Goal: Check status

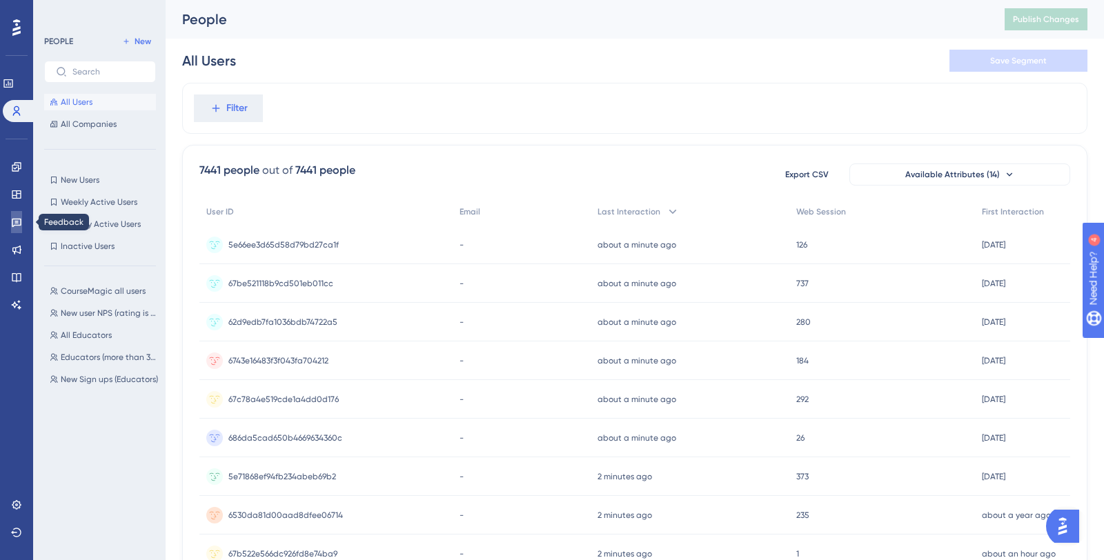
click at [17, 217] on icon at bounding box center [16, 222] width 11 height 11
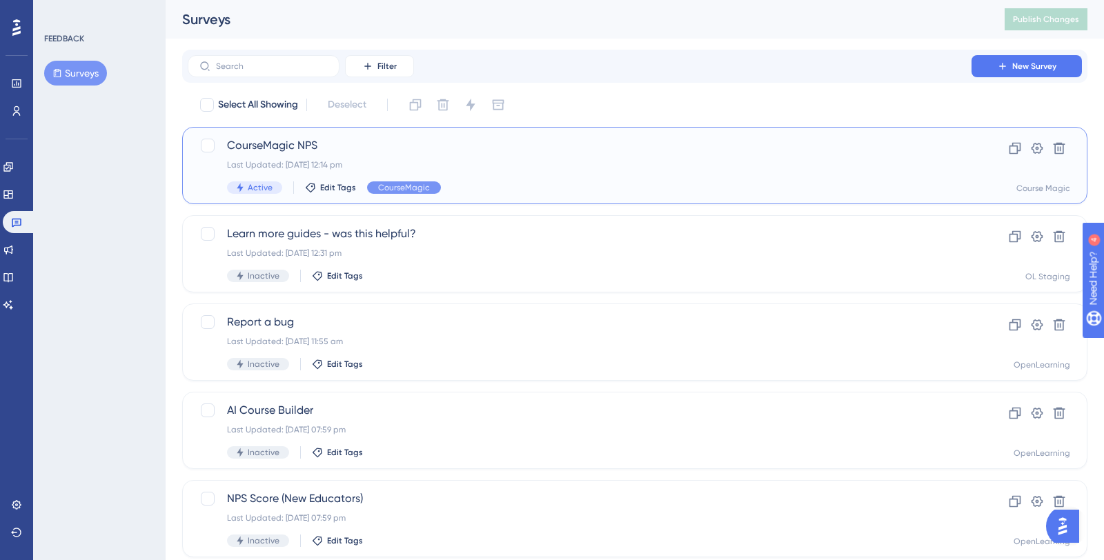
click at [548, 159] on div "Last Updated: [DATE] 12:14 pm" at bounding box center [579, 164] width 705 height 11
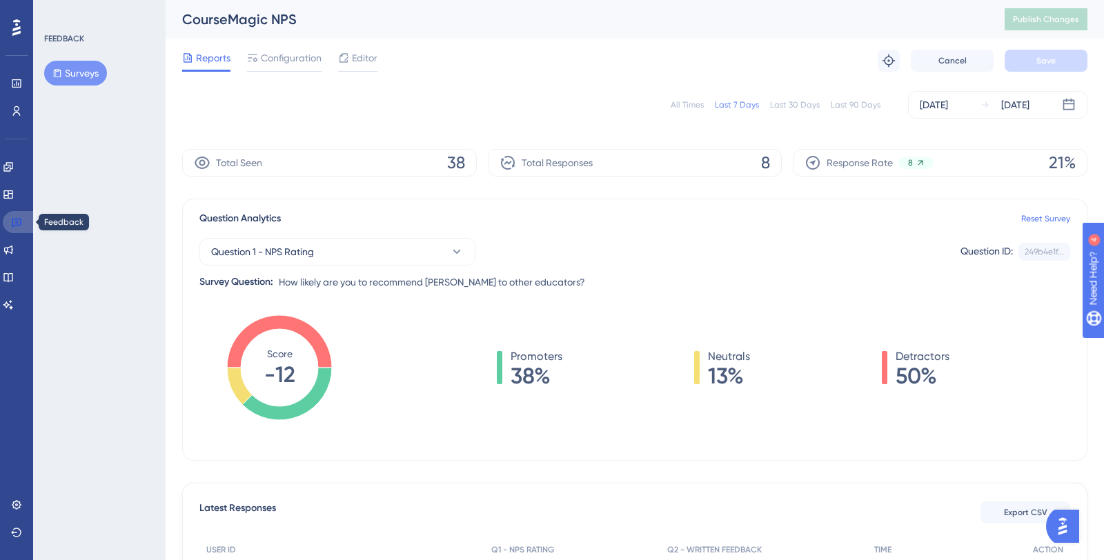
click at [13, 219] on icon at bounding box center [16, 222] width 11 height 11
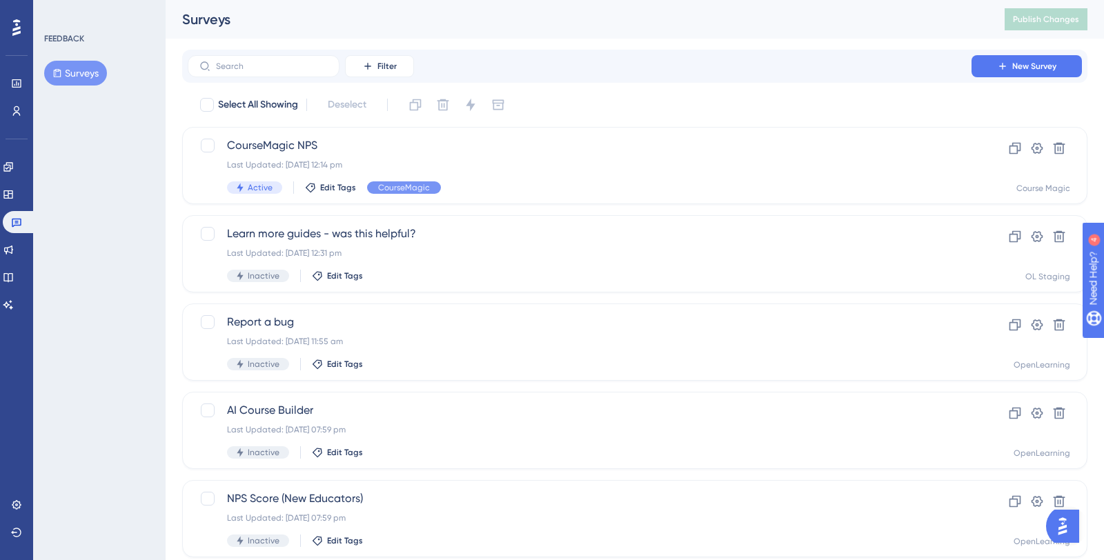
click at [88, 85] on button "Surveys" at bounding box center [75, 73] width 63 height 25
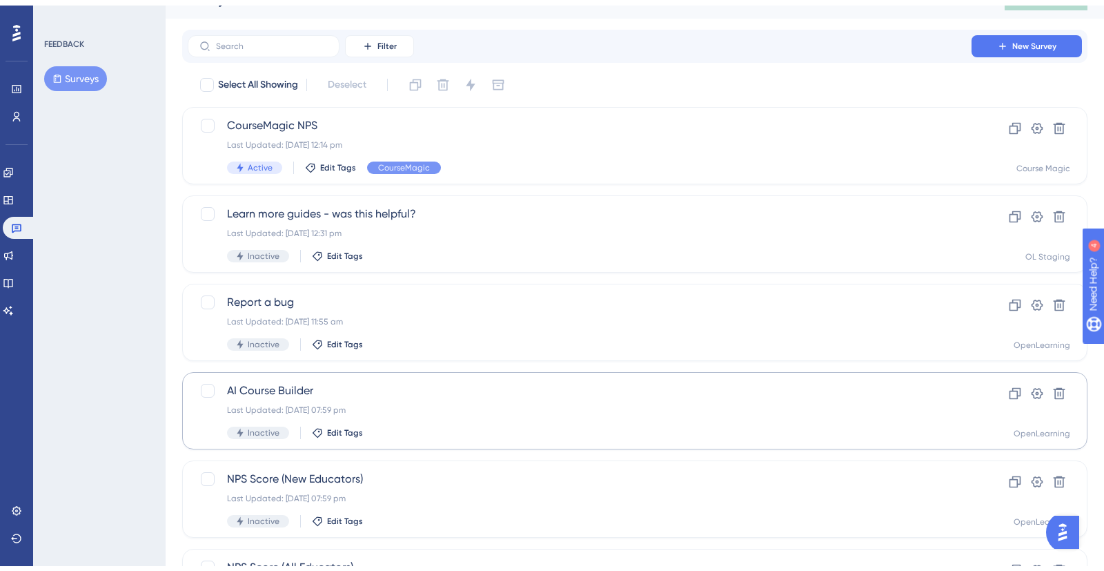
scroll to position [119, 0]
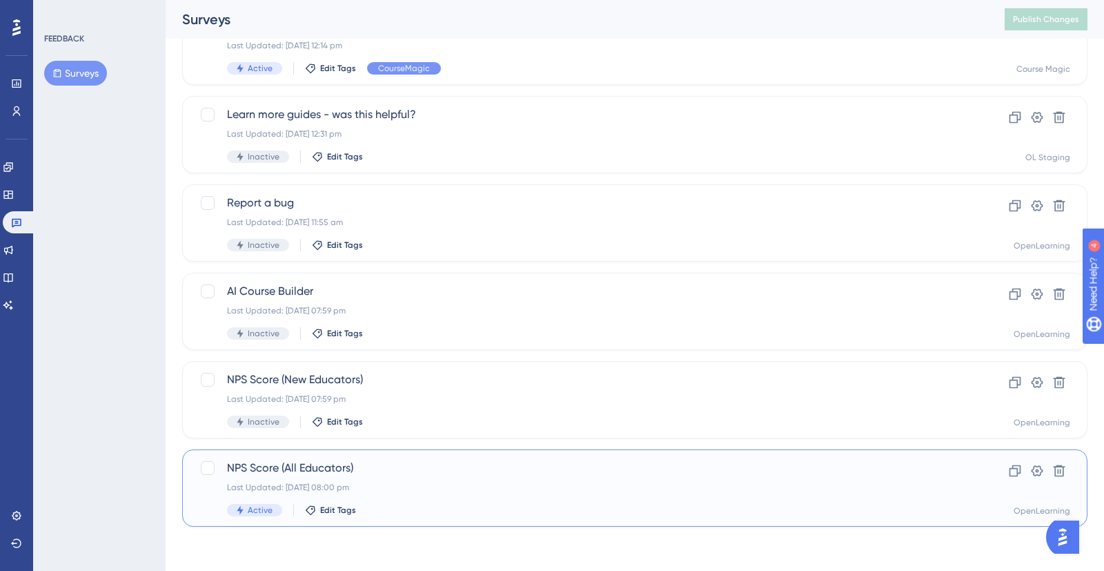
click at [481, 466] on span "NPS Score (All Educators)" at bounding box center [579, 468] width 705 height 17
